Goal: Task Accomplishment & Management: Manage account settings

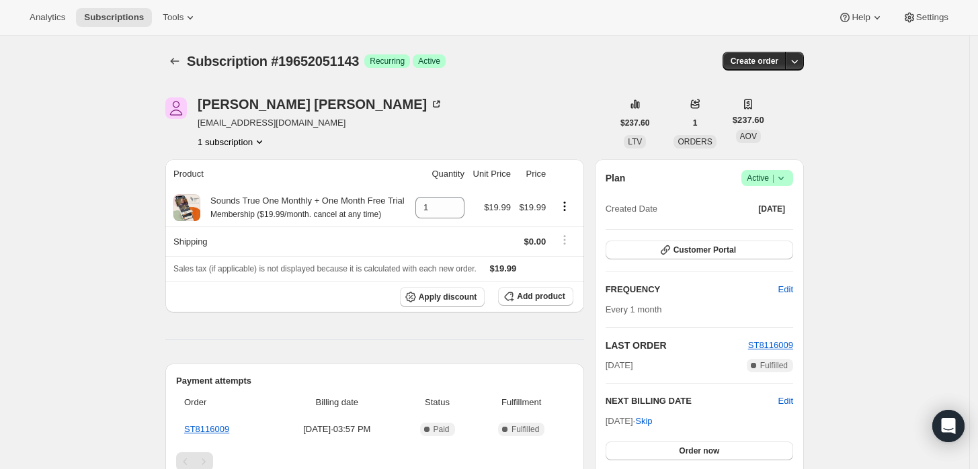
click at [793, 178] on span "Success Active |" at bounding box center [768, 178] width 52 height 16
click at [770, 230] on span "Cancel subscription" at bounding box center [772, 227] width 76 height 10
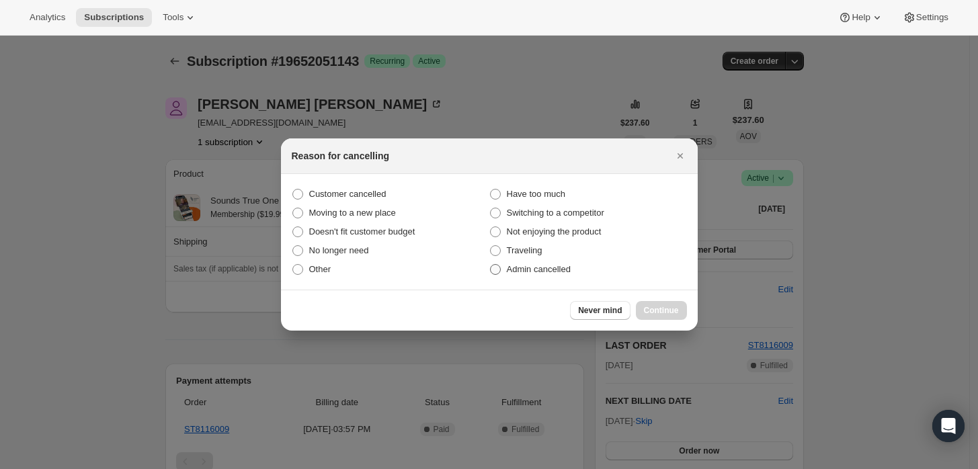
click at [528, 272] on span "Admin cancelled" at bounding box center [539, 269] width 64 height 10
click at [491, 265] on input "Admin cancelled" at bounding box center [490, 264] width 1 height 1
radio input "true"
click at [647, 303] on button "Continue" at bounding box center [661, 310] width 51 height 19
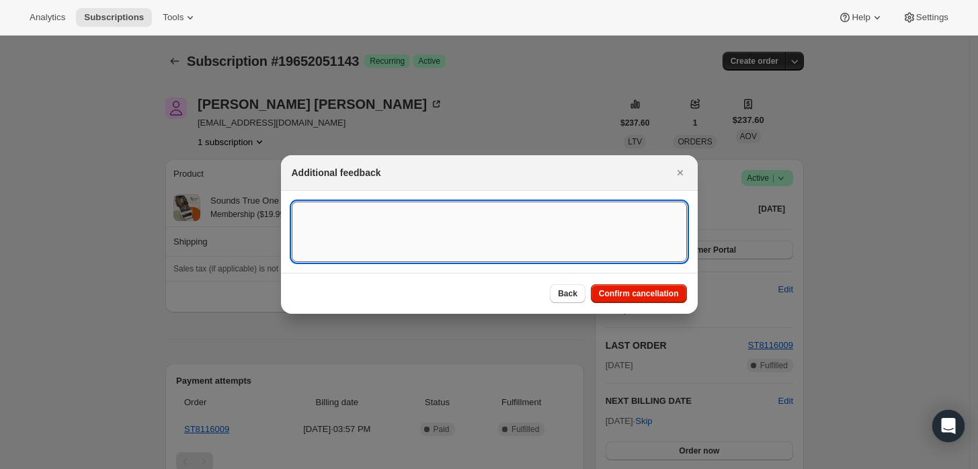
click at [589, 231] on textarea ":rbj:" at bounding box center [489, 232] width 395 height 61
type textarea "Customer requested cancellation."
click at [629, 297] on span "Confirm cancellation" at bounding box center [639, 293] width 80 height 11
